Goal: Information Seeking & Learning: Learn about a topic

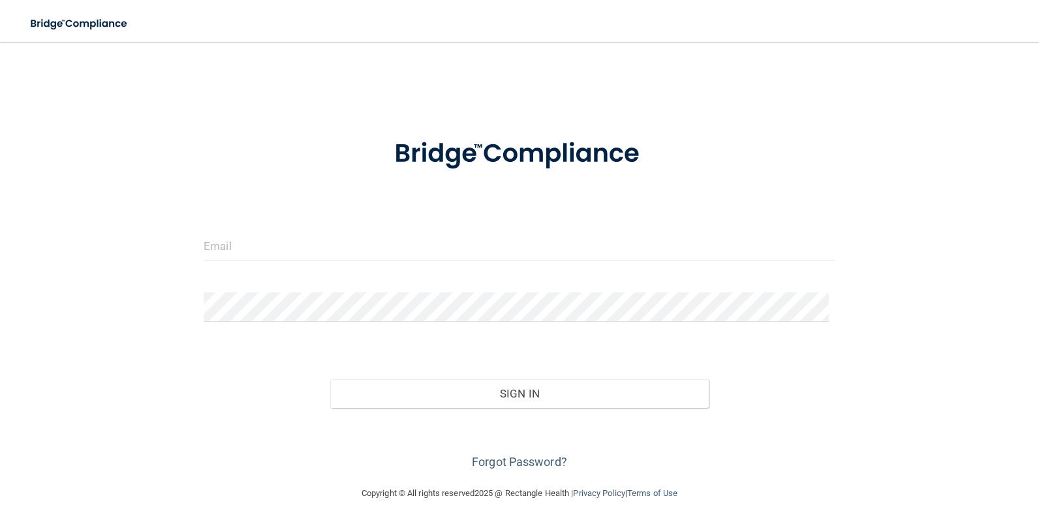
click at [625, 78] on div "Invalid email/password. You don't have permission to access that page. Sign In …" at bounding box center [519, 264] width 987 height 418
click at [936, 46] on main "Invalid email/password. You don't have permission to access that page. Sign In …" at bounding box center [519, 277] width 1039 height 471
click at [285, 247] on input "email" at bounding box center [520, 245] width 632 height 29
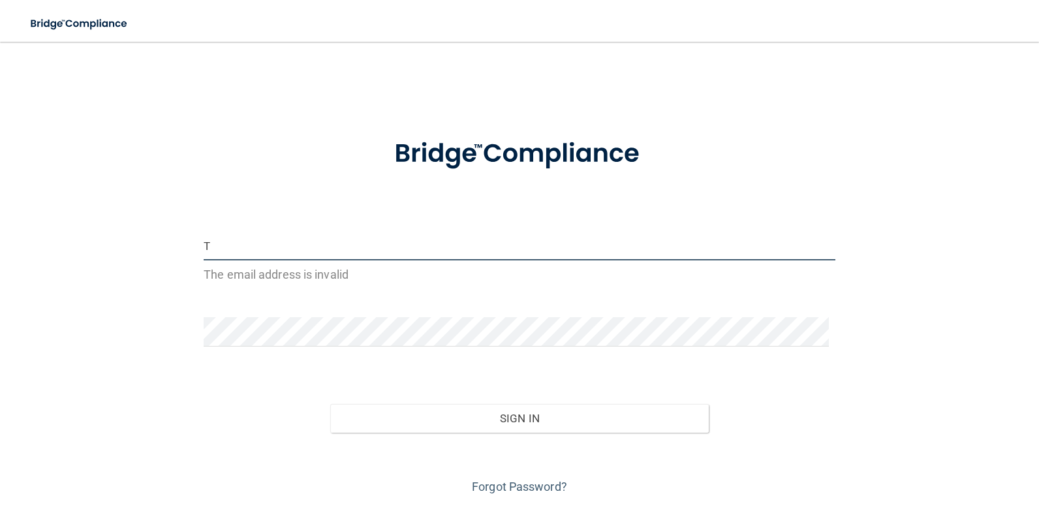
click at [280, 245] on input "T" at bounding box center [520, 245] width 632 height 29
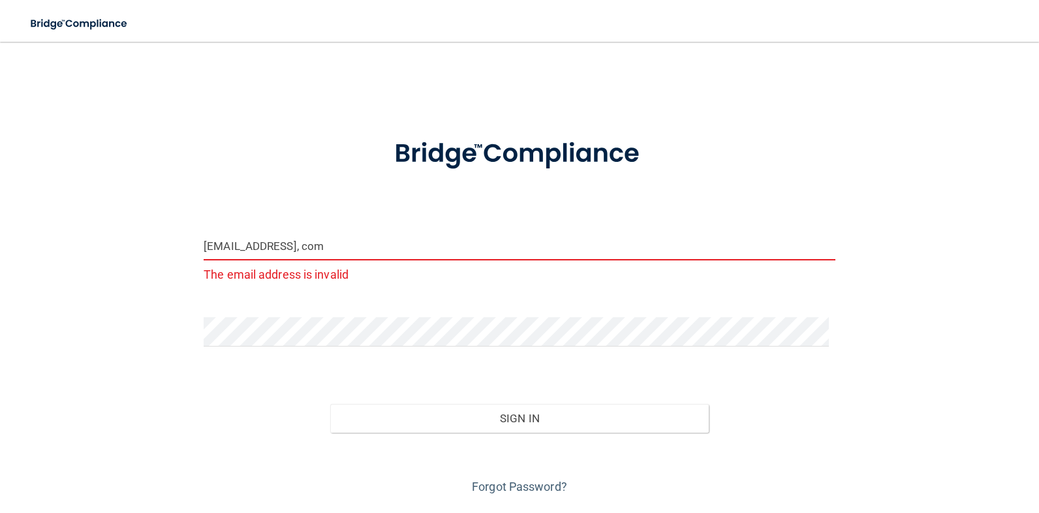
click at [321, 245] on input "Toothscrubber728@aol, com" at bounding box center [520, 245] width 632 height 29
click at [324, 245] on input "Toothscrubber728@aol. com" at bounding box center [520, 245] width 632 height 29
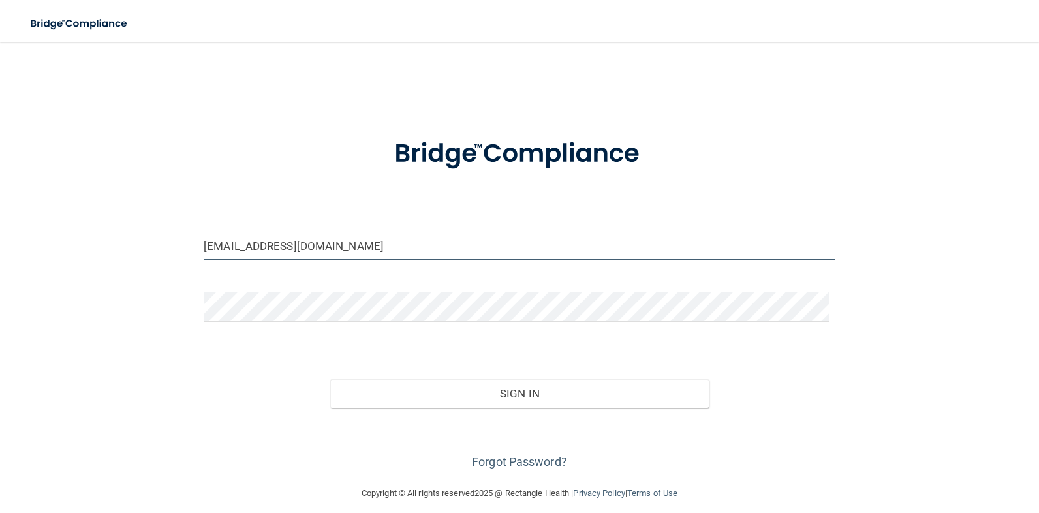
type input "[EMAIL_ADDRESS][DOMAIN_NAME]"
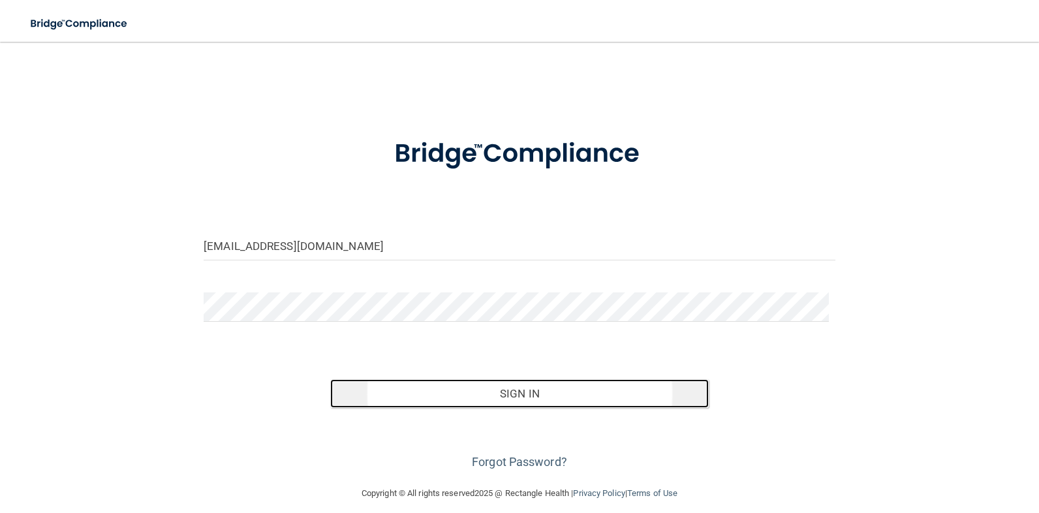
click at [520, 392] on button "Sign In" at bounding box center [519, 393] width 379 height 29
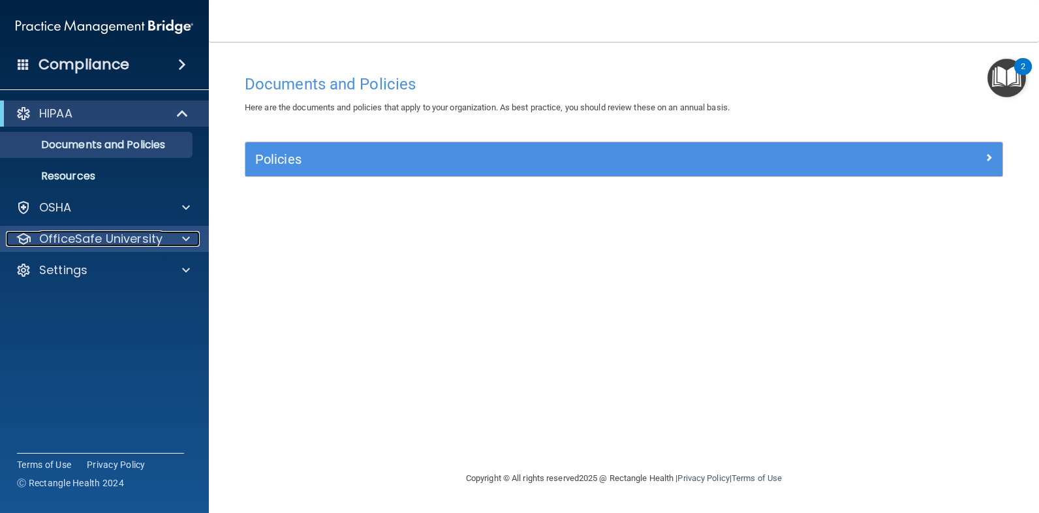
click at [185, 236] on span at bounding box center [186, 239] width 8 height 16
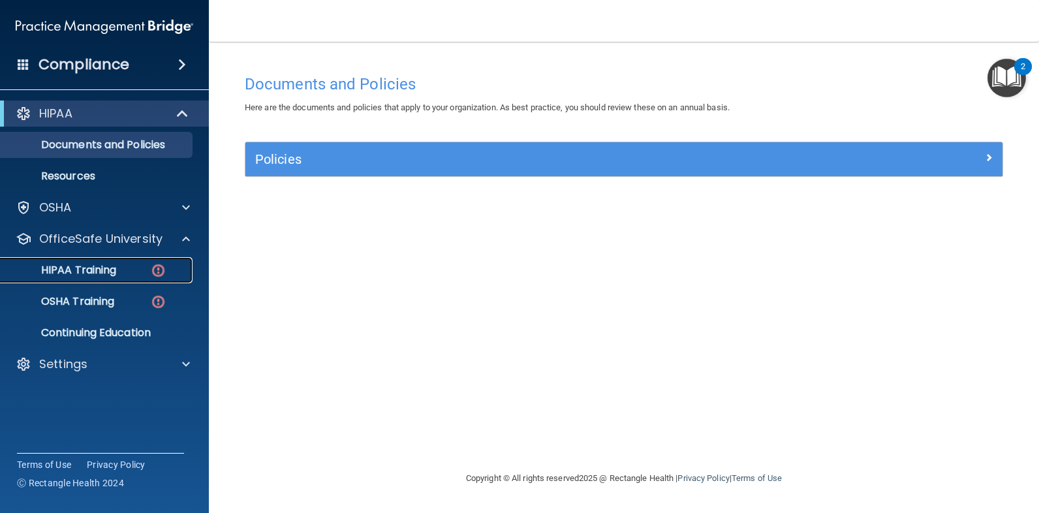
click at [113, 268] on p "HIPAA Training" at bounding box center [62, 270] width 108 height 13
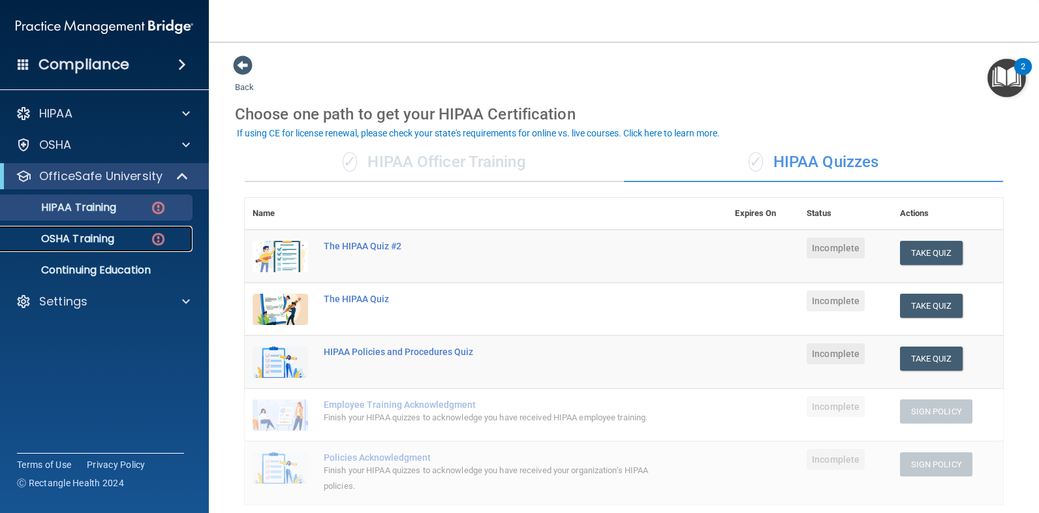
click at [77, 240] on p "OSHA Training" at bounding box center [61, 238] width 106 height 13
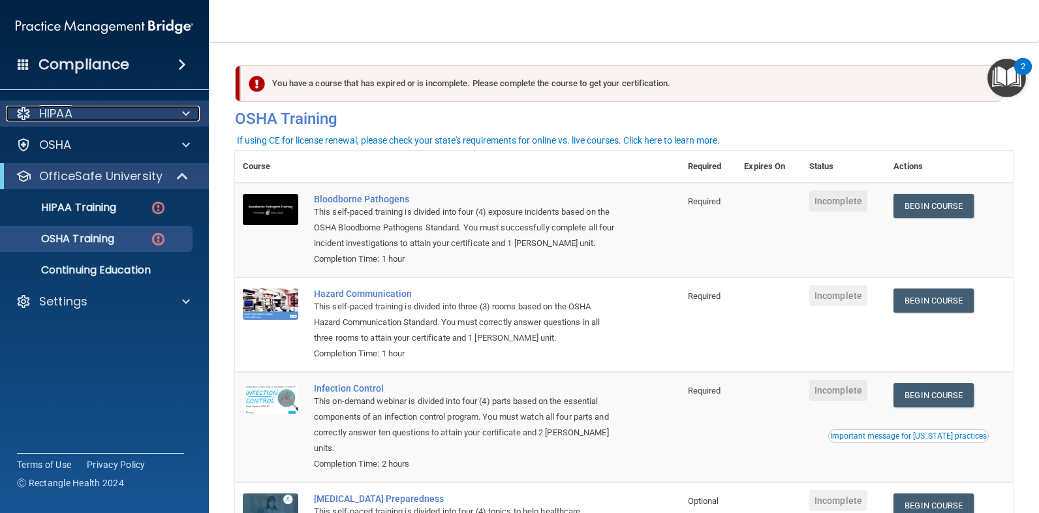
click at [182, 107] on span at bounding box center [186, 114] width 8 height 16
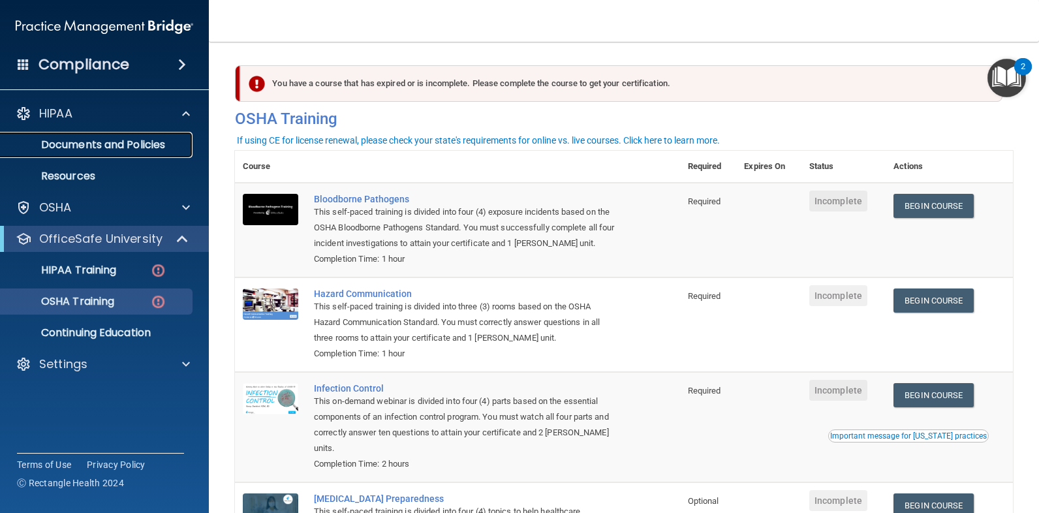
click at [92, 143] on p "Documents and Policies" at bounding box center [97, 144] width 178 height 13
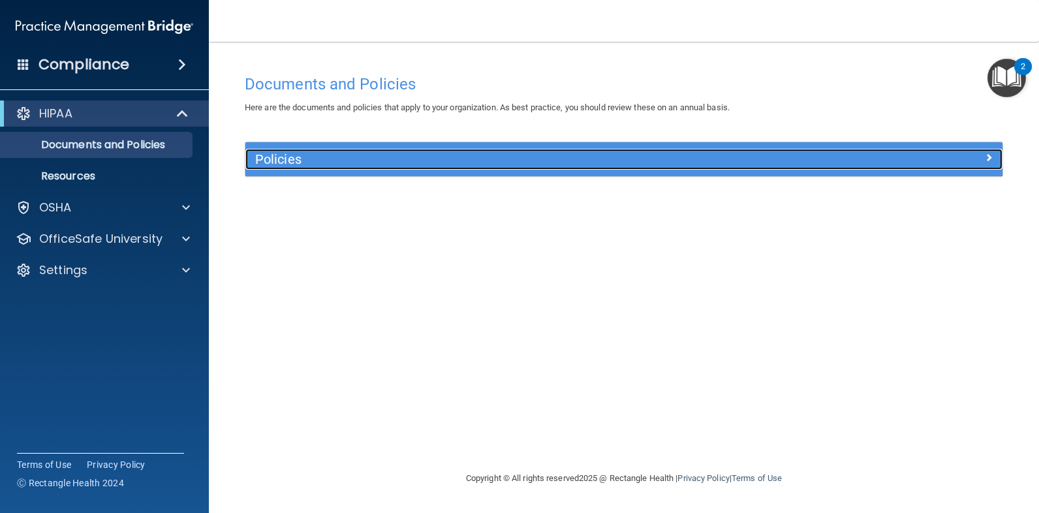
click at [970, 153] on div at bounding box center [908, 157] width 189 height 16
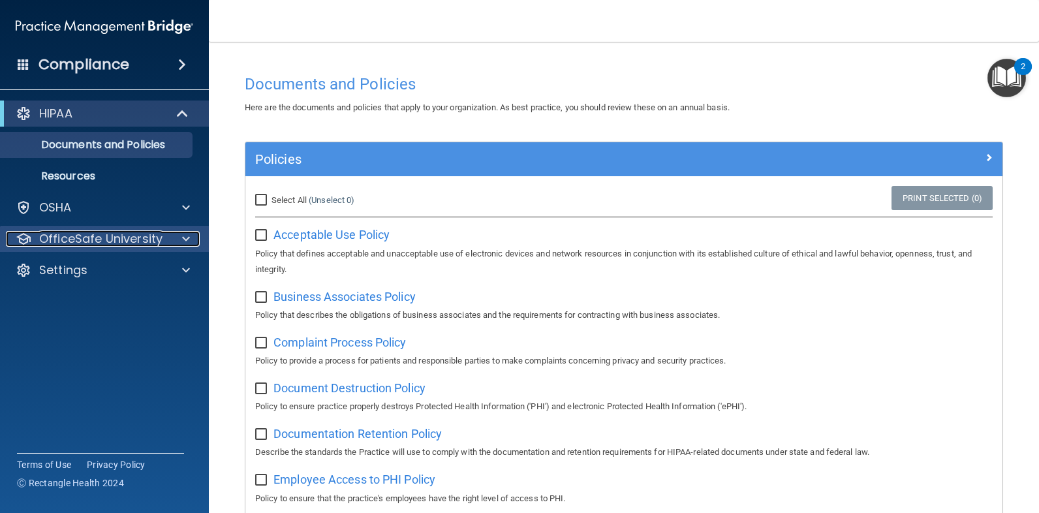
click at [104, 239] on p "OfficeSafe University" at bounding box center [100, 239] width 123 height 16
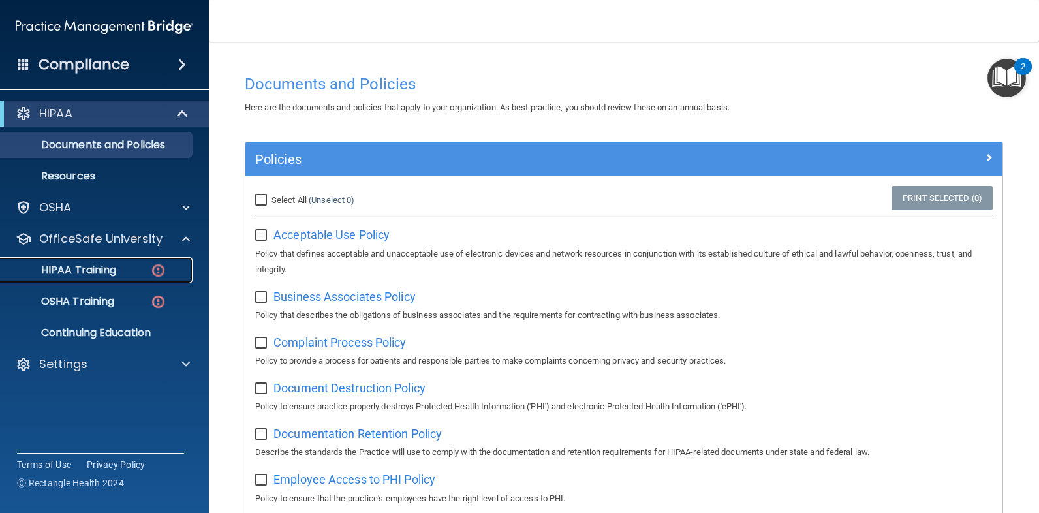
click at [95, 270] on p "HIPAA Training" at bounding box center [62, 270] width 108 height 13
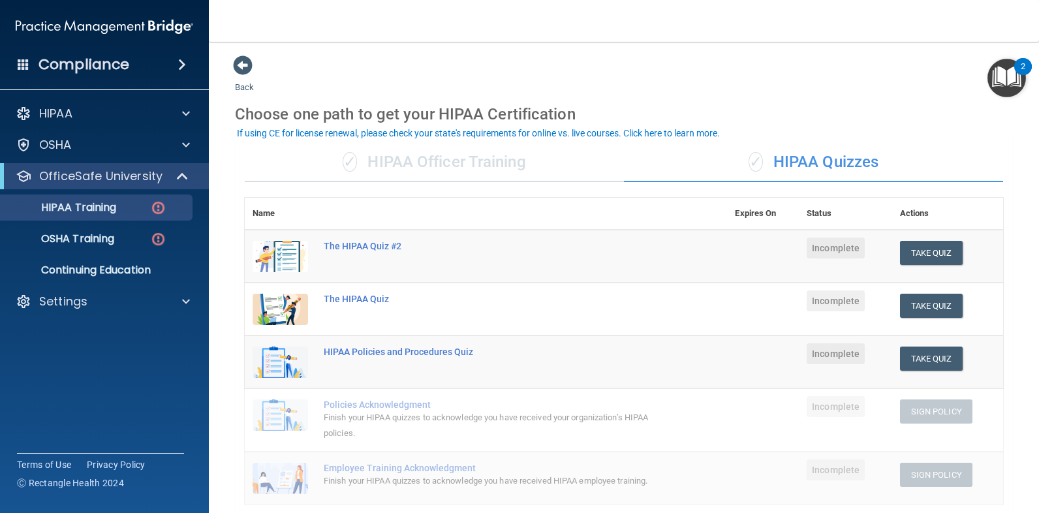
click at [838, 163] on div "✓ HIPAA Quizzes" at bounding box center [813, 162] width 379 height 39
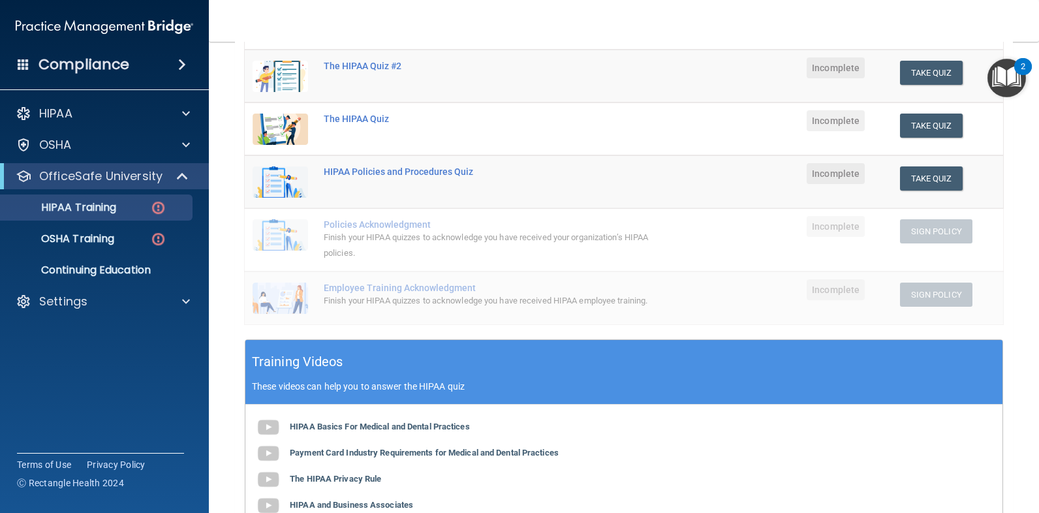
scroll to position [176, 0]
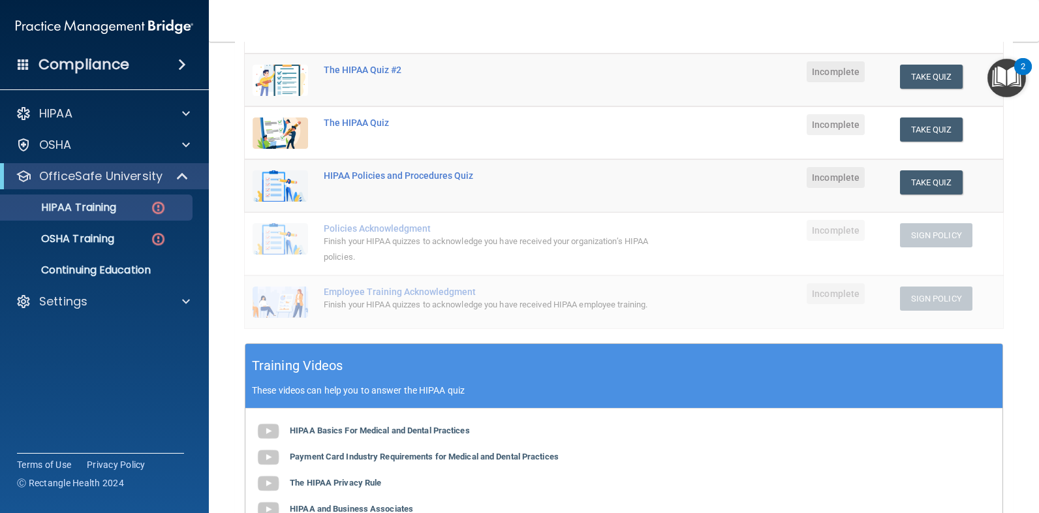
click at [1011, 69] on img "Open Resource Center, 2 new notifications" at bounding box center [1007, 78] width 39 height 39
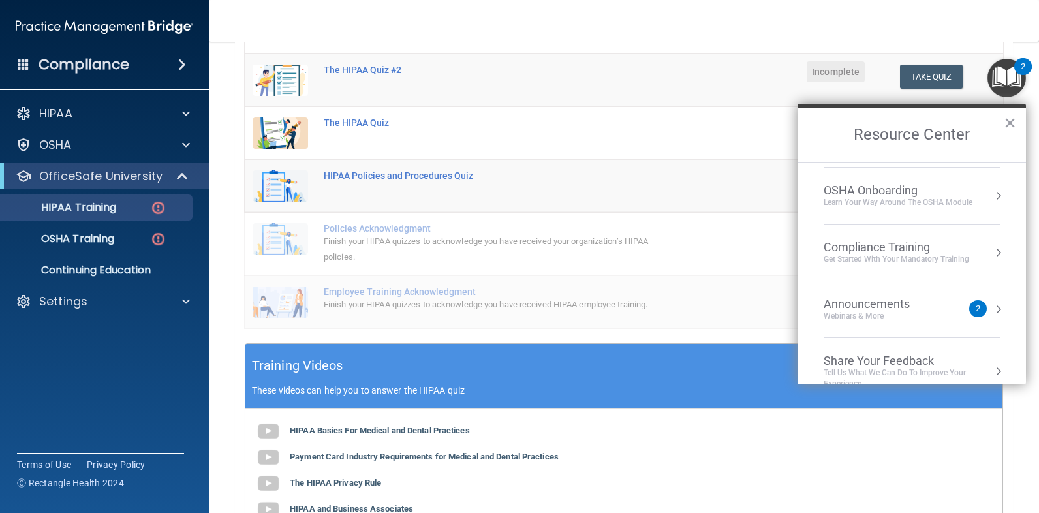
scroll to position [73, 0]
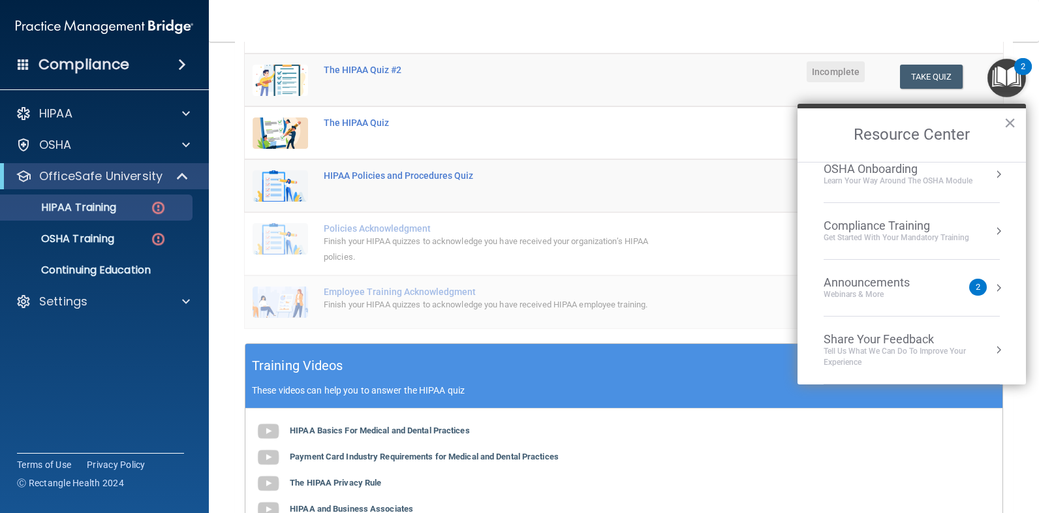
click at [976, 287] on div "2" at bounding box center [978, 287] width 5 height 0
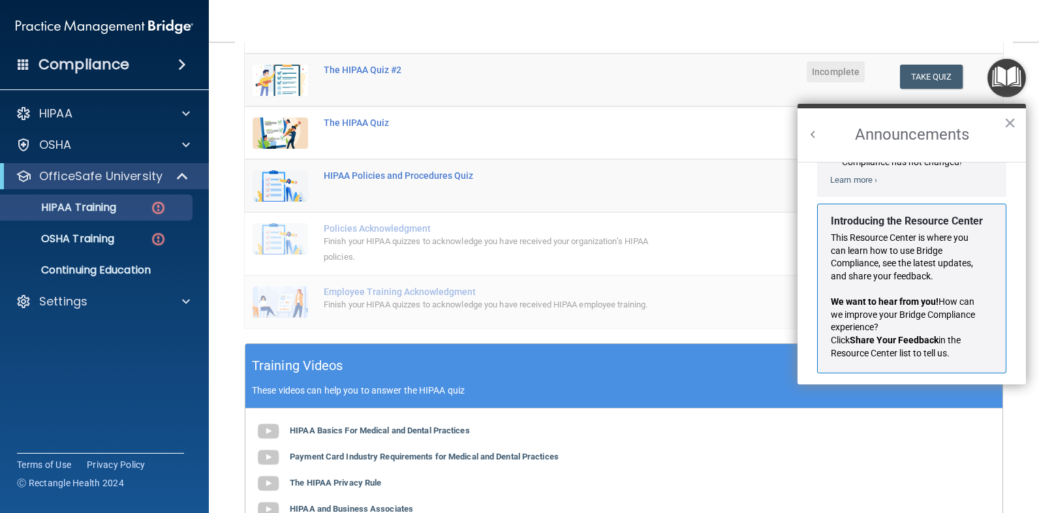
scroll to position [229, 0]
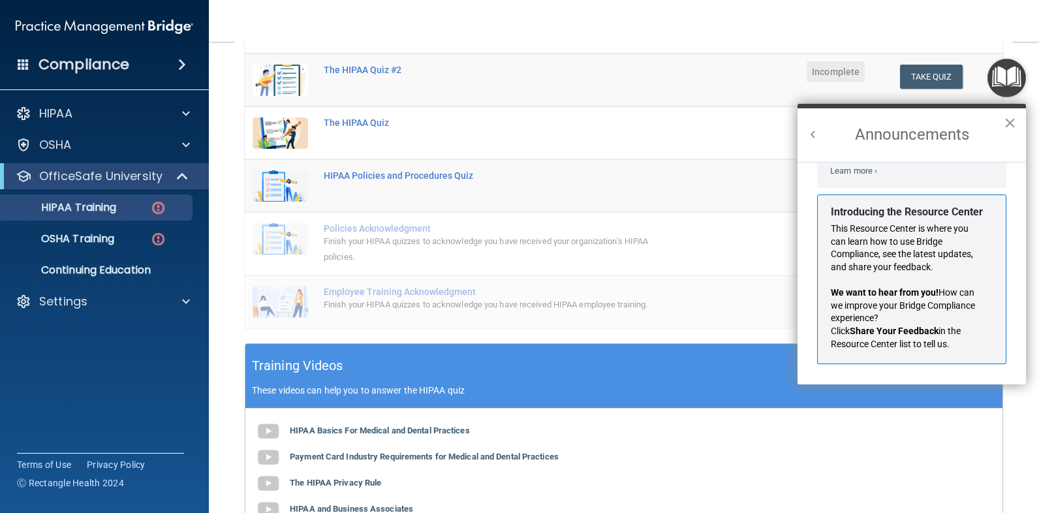
click at [1011, 118] on button "×" at bounding box center [1010, 122] width 12 height 21
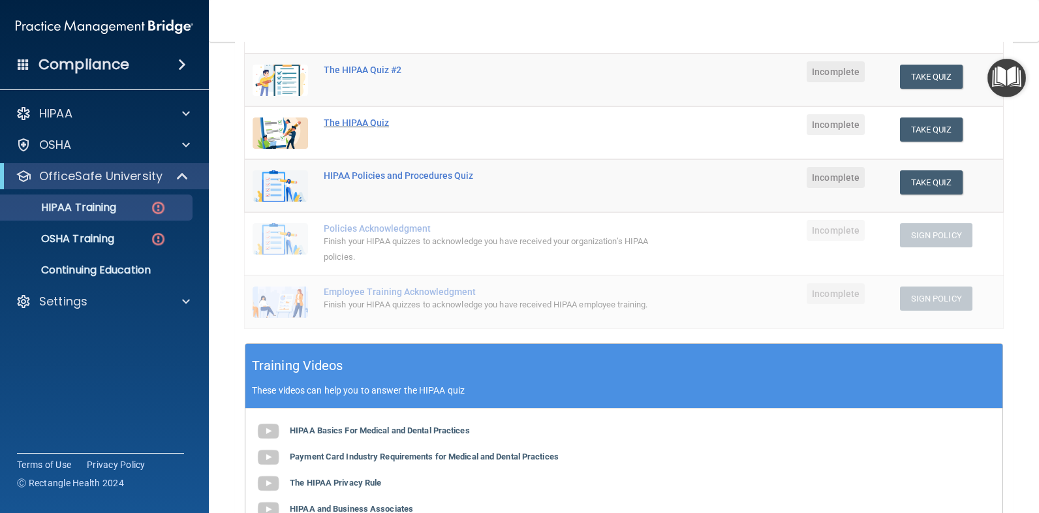
click at [377, 121] on div "The HIPAA Quiz" at bounding box center [493, 123] width 338 height 10
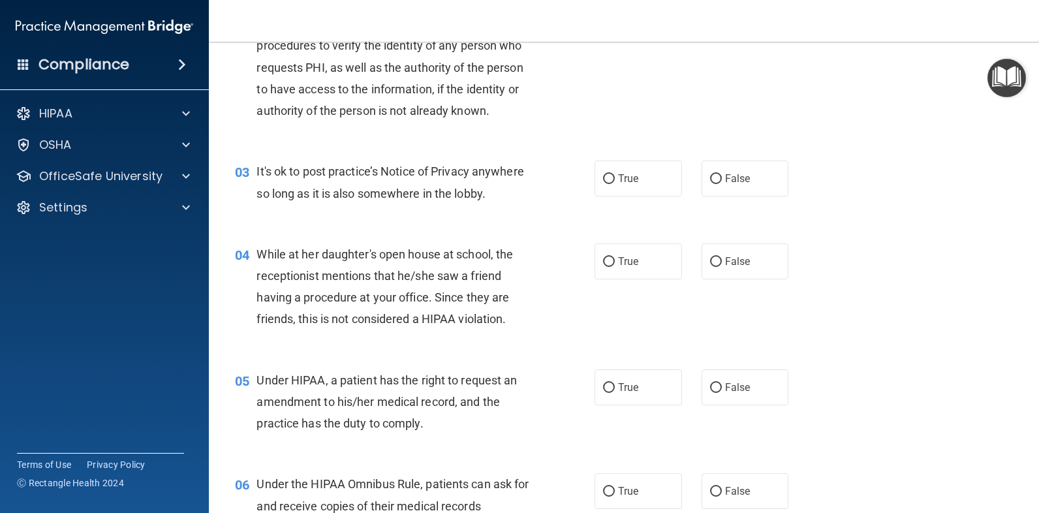
scroll to position [221, 0]
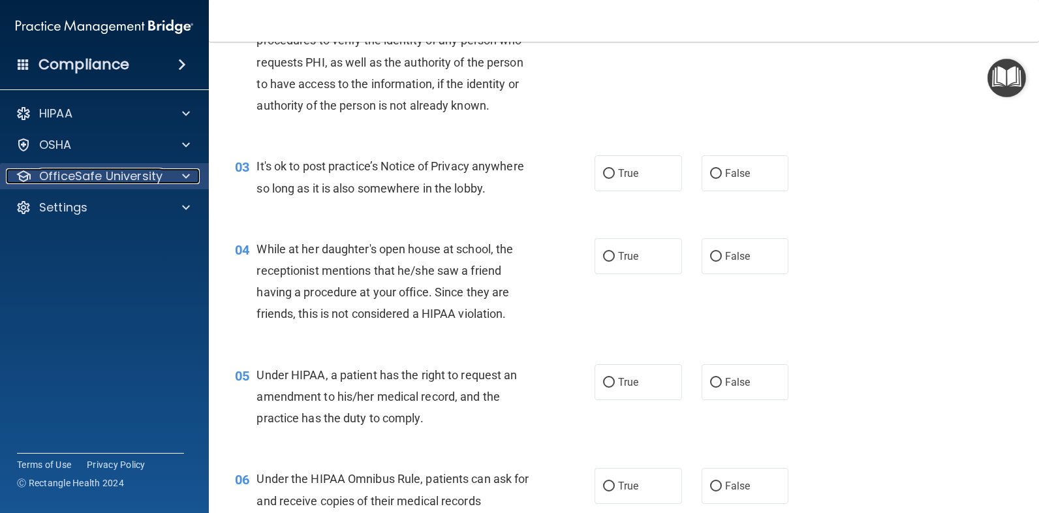
click at [107, 177] on p "OfficeSafe University" at bounding box center [100, 176] width 123 height 16
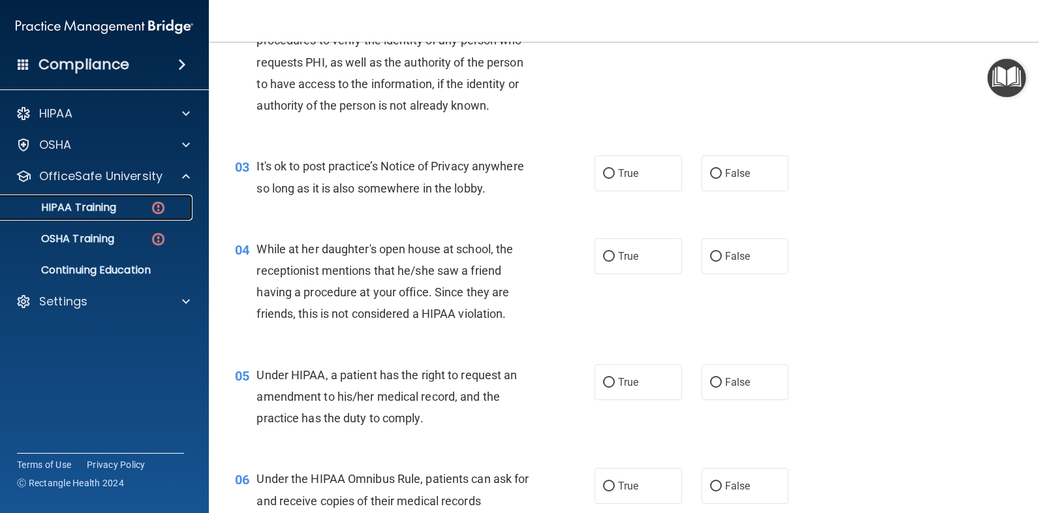
click at [107, 209] on p "HIPAA Training" at bounding box center [62, 207] width 108 height 13
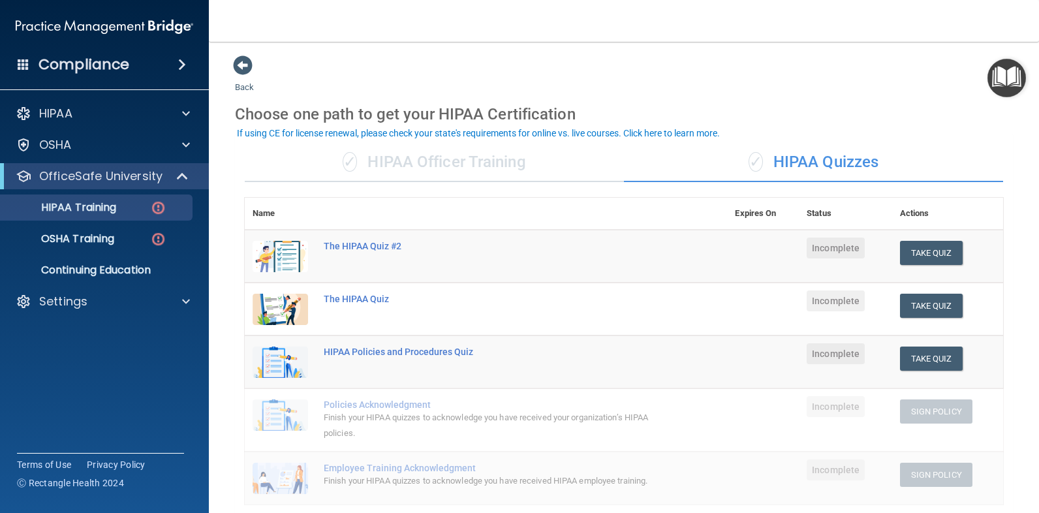
click at [283, 252] on img at bounding box center [280, 256] width 55 height 31
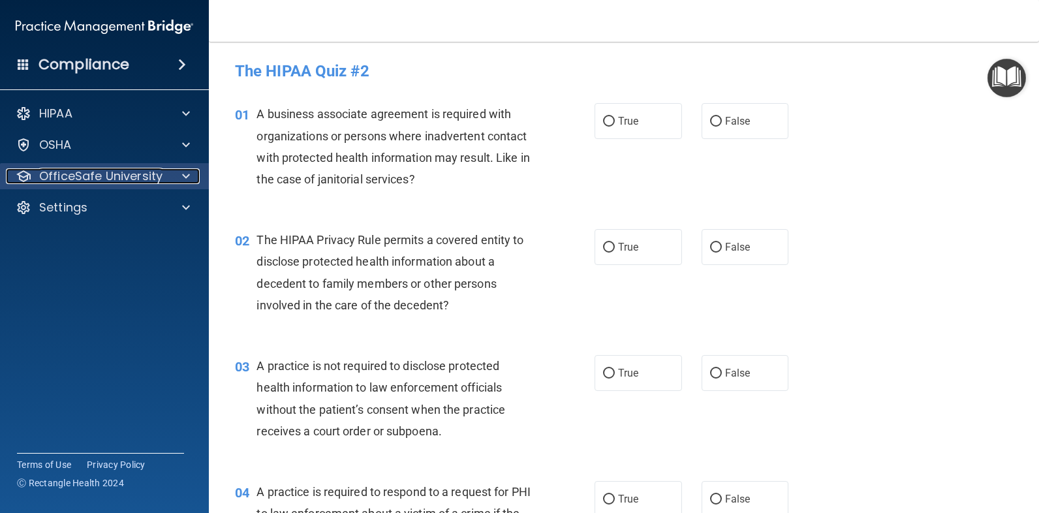
click at [182, 171] on span at bounding box center [186, 176] width 8 height 16
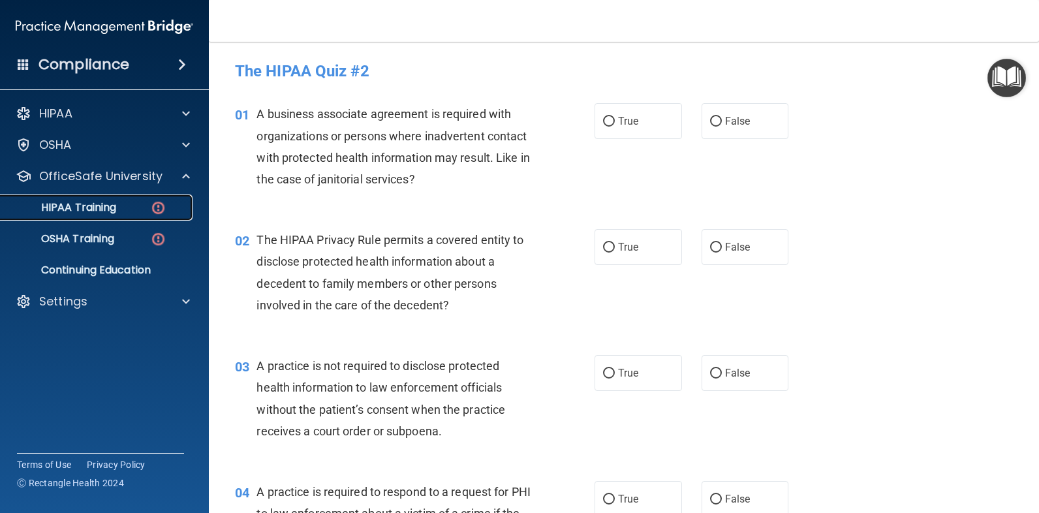
click at [93, 204] on p "HIPAA Training" at bounding box center [62, 207] width 108 height 13
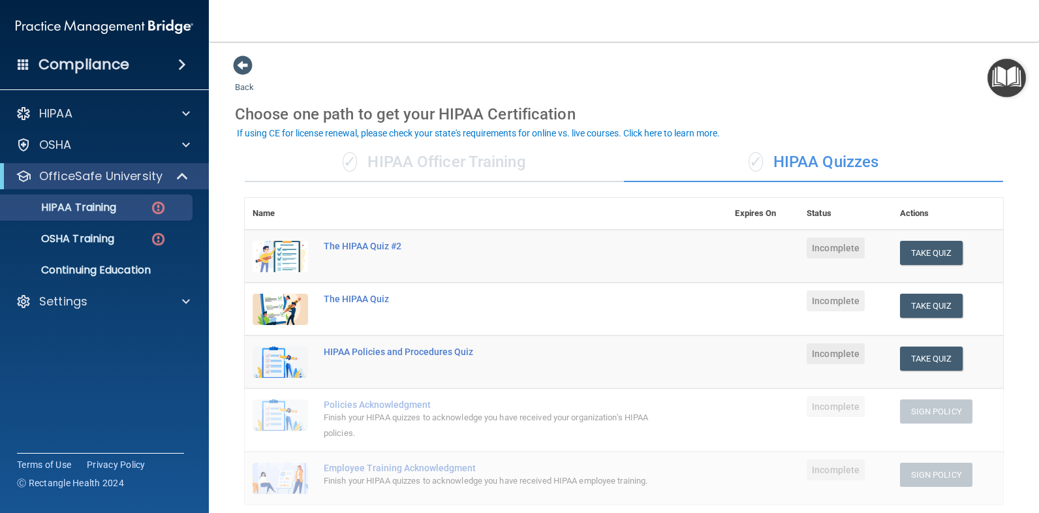
click at [408, 166] on div "✓ HIPAA Officer Training" at bounding box center [434, 162] width 379 height 39
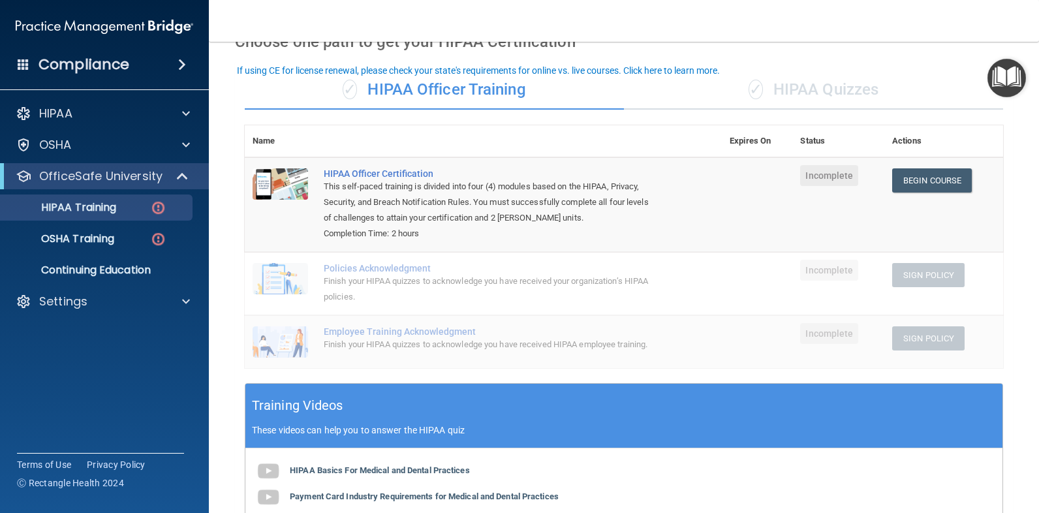
scroll to position [56, 0]
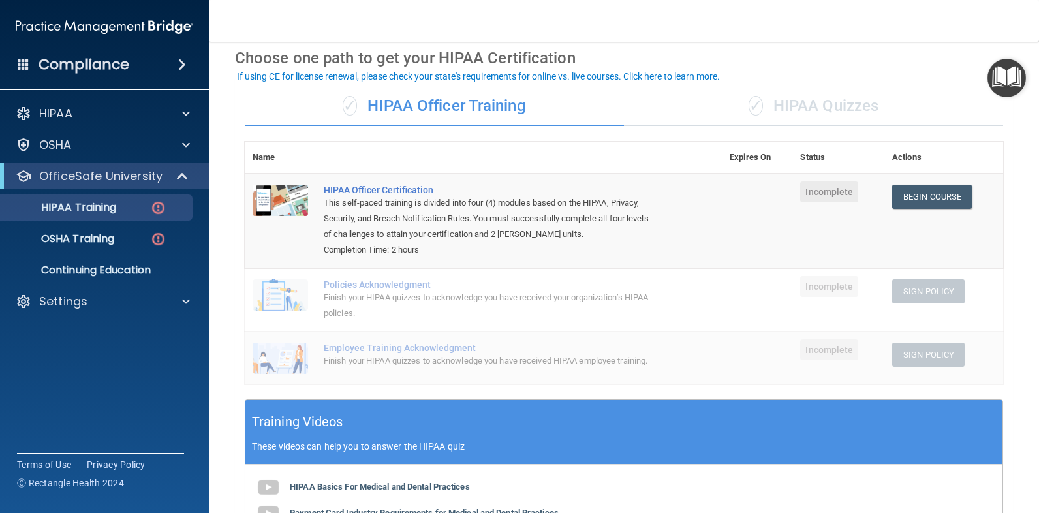
click at [831, 102] on div "✓ HIPAA Quizzes" at bounding box center [813, 106] width 379 height 39
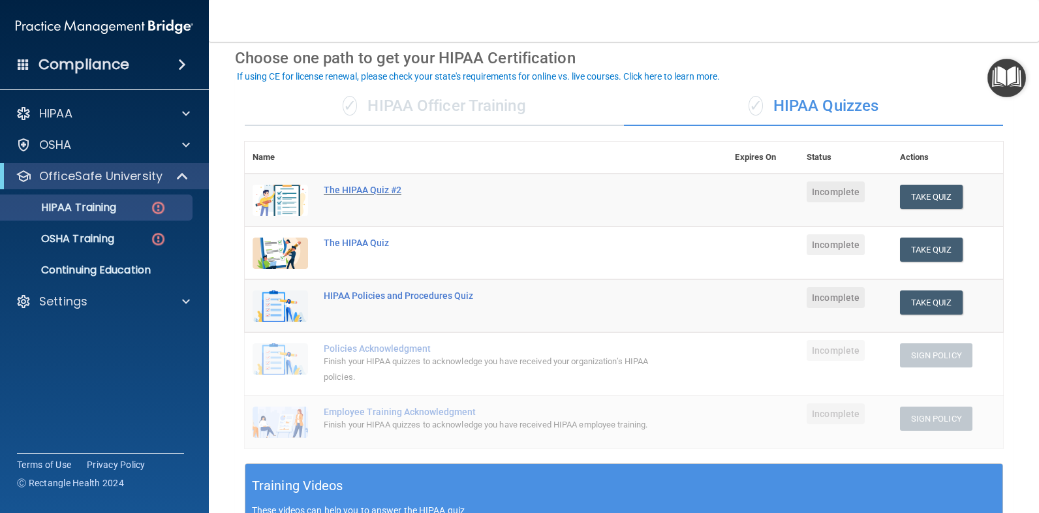
click at [389, 187] on div "The HIPAA Quiz #2" at bounding box center [493, 190] width 338 height 10
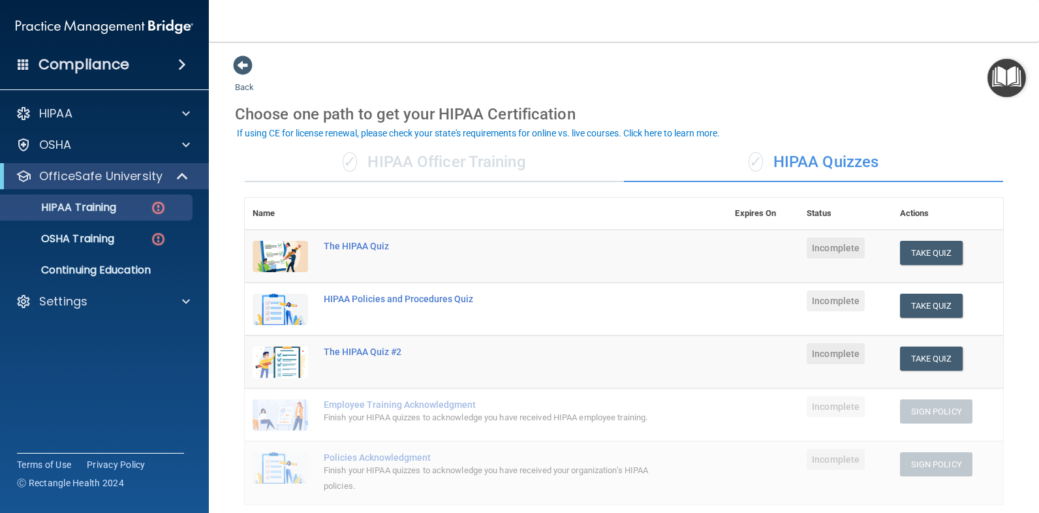
click at [409, 169] on div "✓ HIPAA Officer Training" at bounding box center [434, 162] width 379 height 39
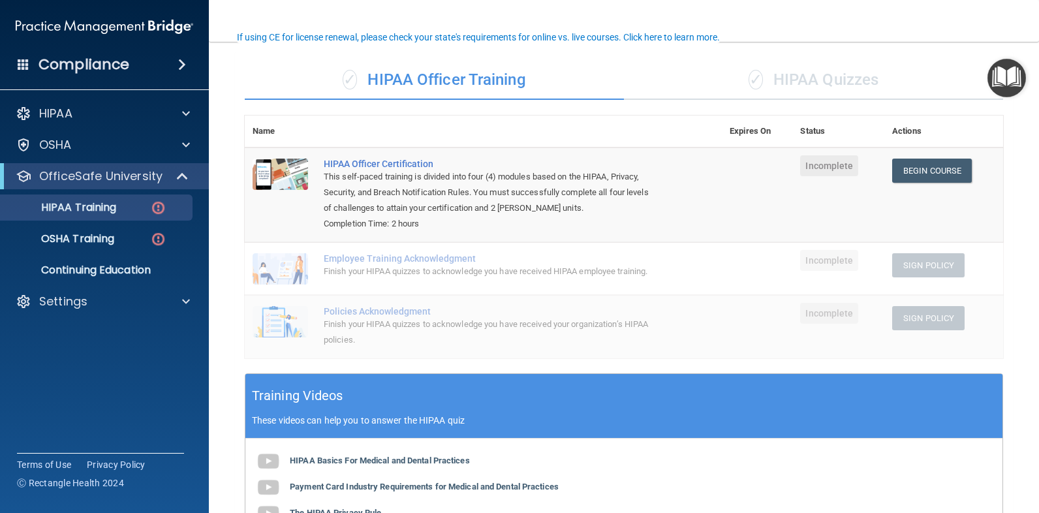
scroll to position [104, 0]
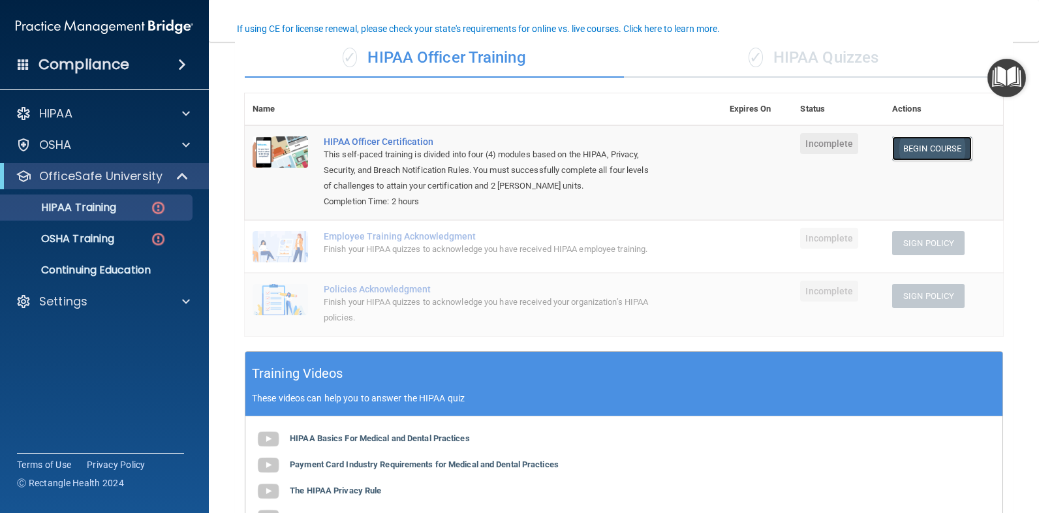
click at [913, 146] on link "Begin Course" at bounding box center [933, 148] width 80 height 24
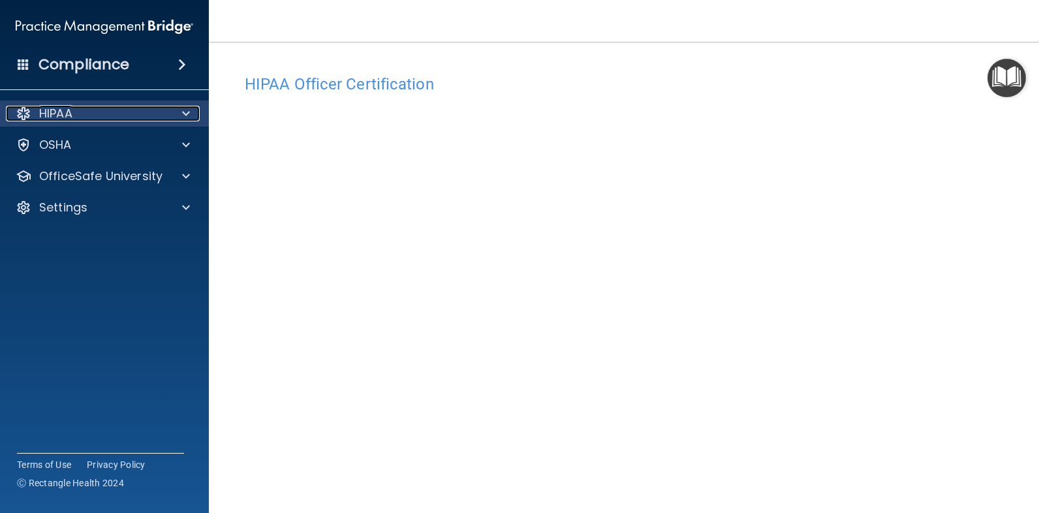
click at [61, 115] on p "HIPAA" at bounding box center [55, 114] width 33 height 16
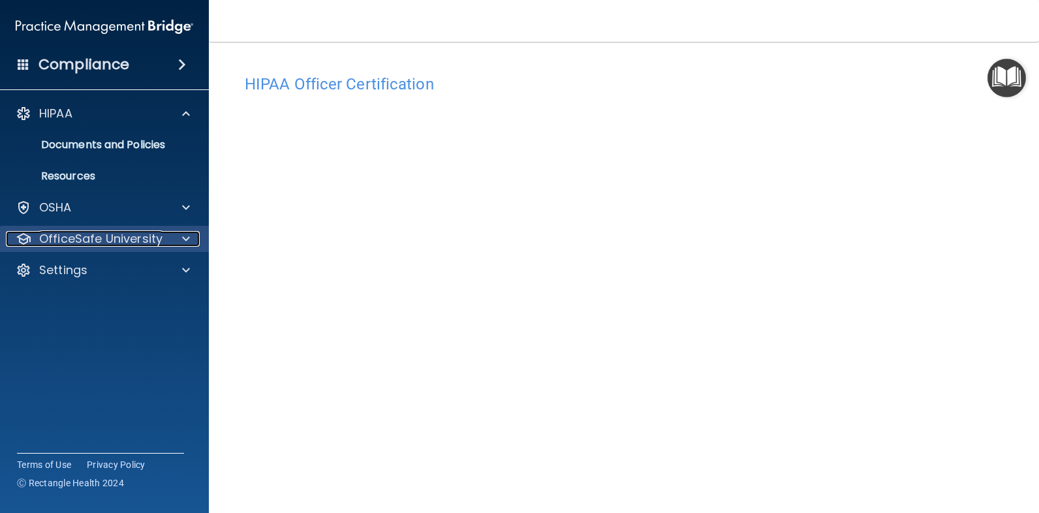
click at [108, 241] on p "OfficeSafe University" at bounding box center [100, 239] width 123 height 16
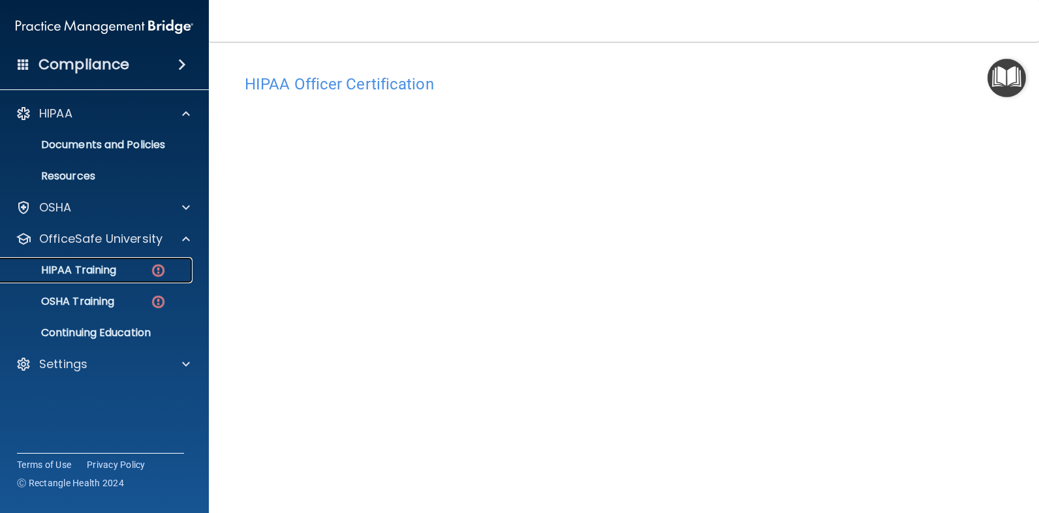
click at [98, 268] on p "HIPAA Training" at bounding box center [62, 270] width 108 height 13
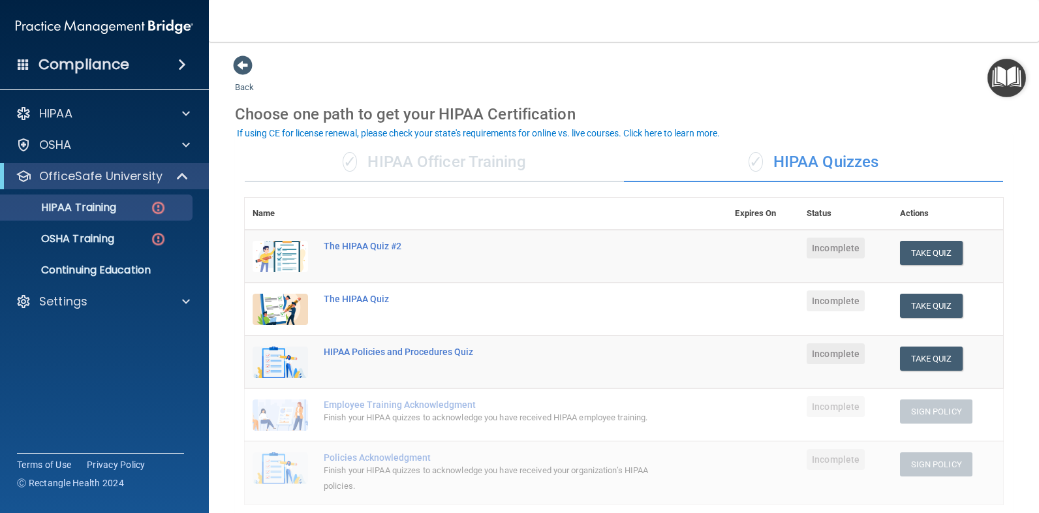
click at [438, 163] on div "✓ HIPAA Officer Training" at bounding box center [434, 162] width 379 height 39
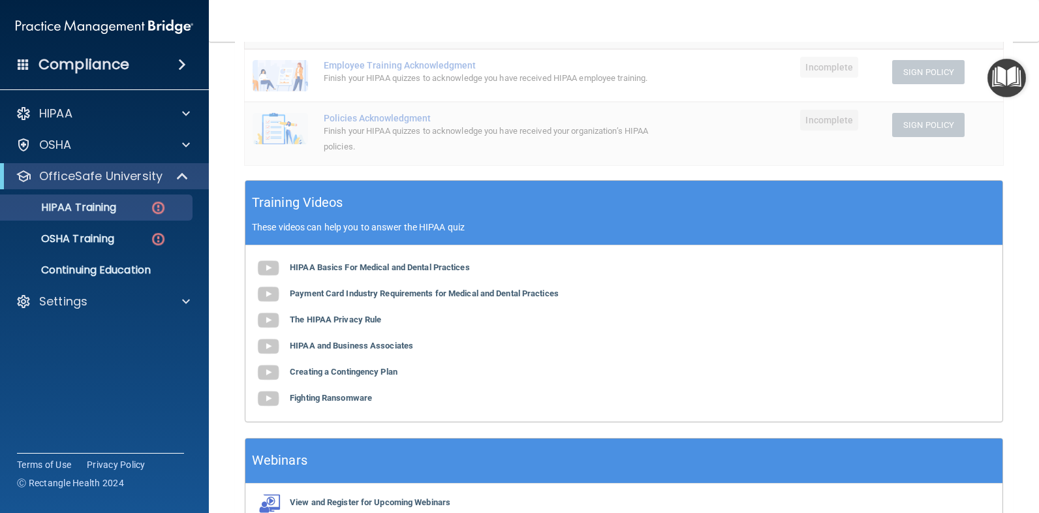
scroll to position [273, 0]
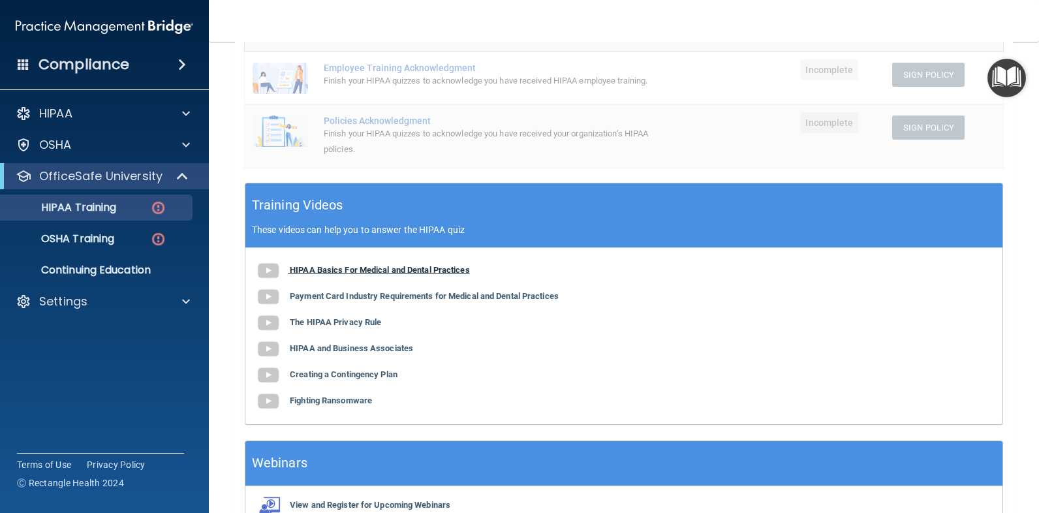
click at [334, 275] on b "HIPAA Basics For Medical and Dental Practices" at bounding box center [380, 270] width 180 height 10
click at [372, 301] on b "Payment Card Industry Requirements for Medical and Dental Practices" at bounding box center [424, 296] width 269 height 10
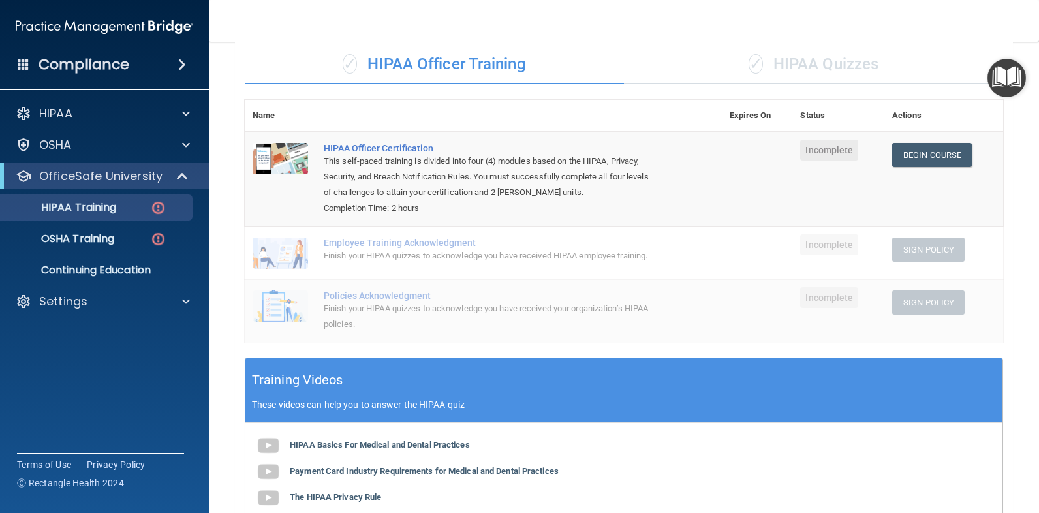
scroll to position [0, 0]
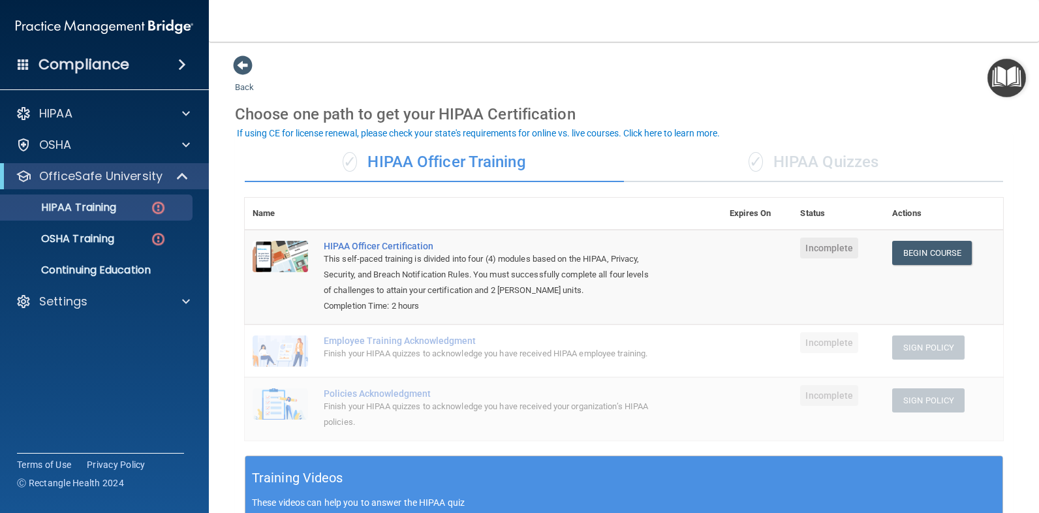
click at [856, 161] on div "✓ HIPAA Quizzes" at bounding box center [813, 162] width 379 height 39
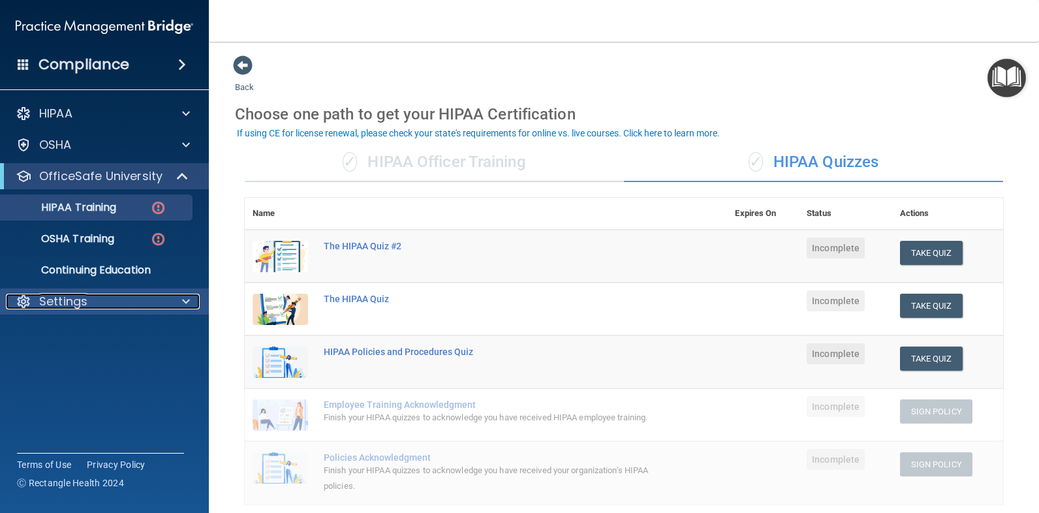
click at [188, 304] on span at bounding box center [186, 302] width 8 height 16
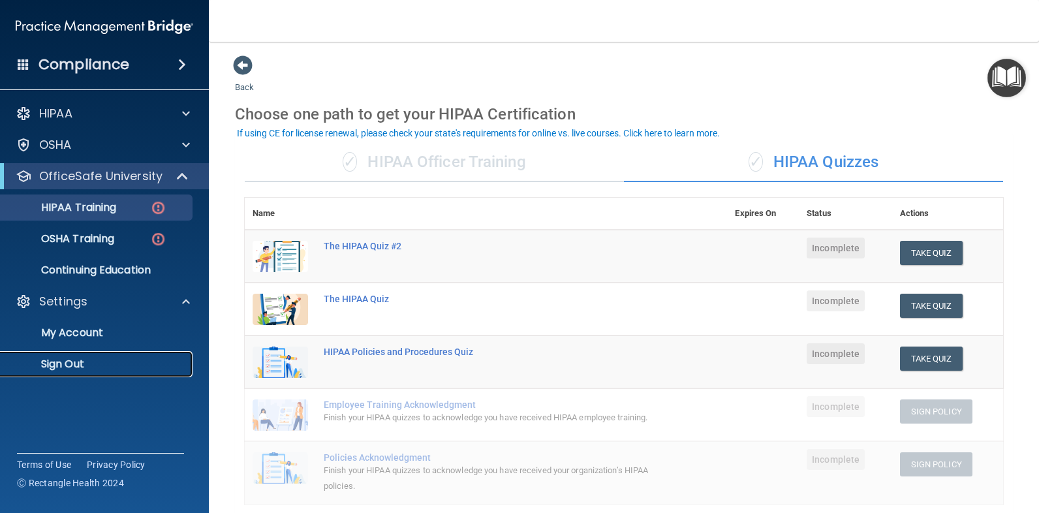
click at [72, 364] on p "Sign Out" at bounding box center [97, 364] width 178 height 13
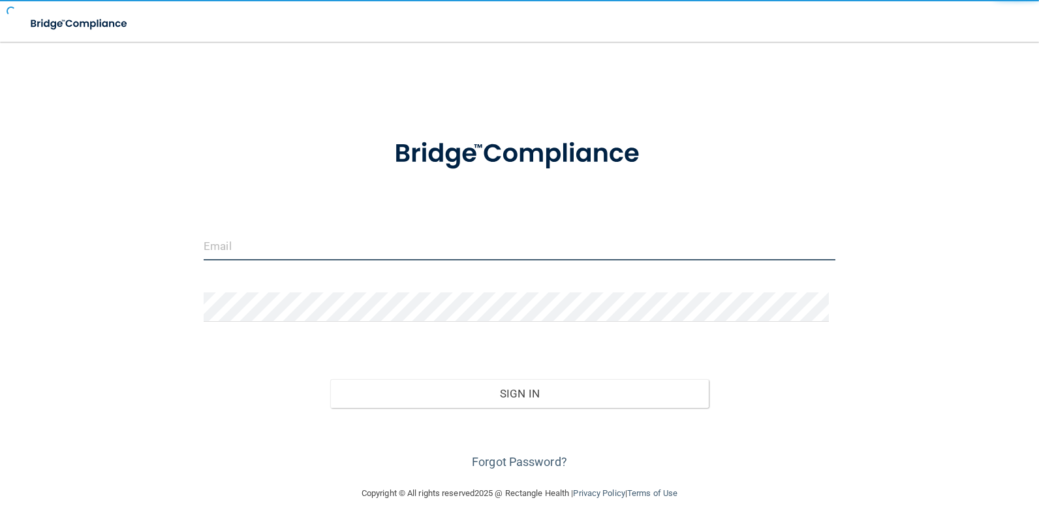
type input "[EMAIL_ADDRESS][DOMAIN_NAME]"
